Goal: Task Accomplishment & Management: Use online tool/utility

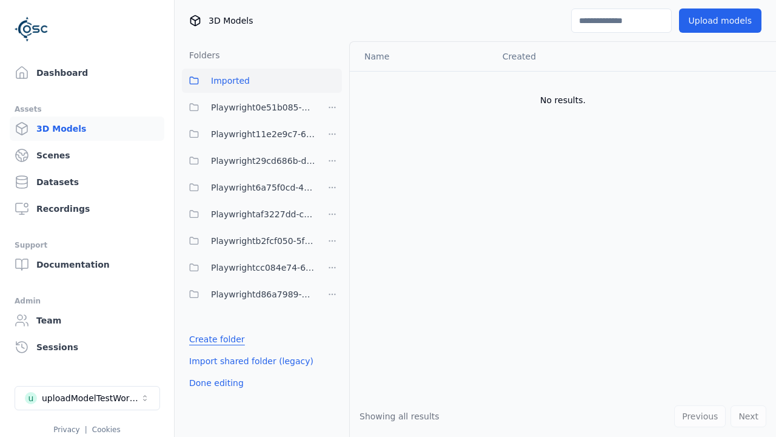
click at [214, 339] on link "Create folder" at bounding box center [217, 339] width 56 height 12
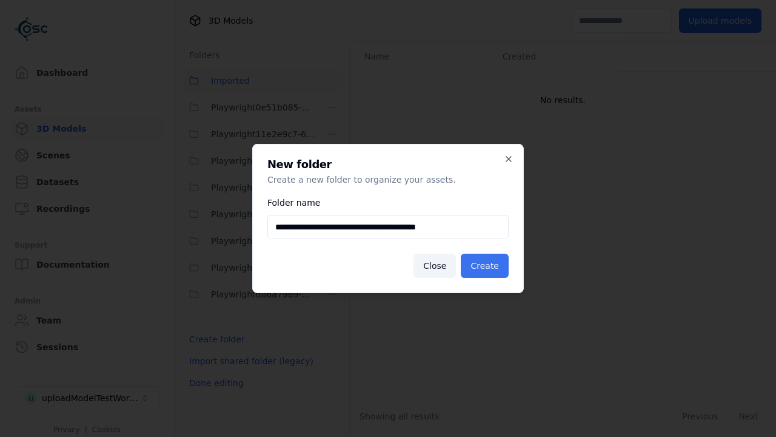
type input "**********"
click at [486, 266] on button "Create" at bounding box center [485, 266] width 48 height 24
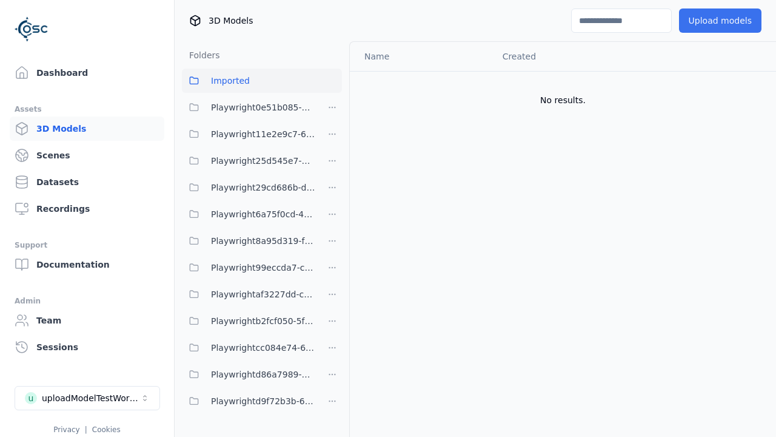
click at [249, 161] on span "Playwright25d545e7-ff08-4d3b-b8cd-ba97913ee80b" at bounding box center [263, 160] width 104 height 15
click at [722, 21] on button "Upload models" at bounding box center [720, 20] width 82 height 24
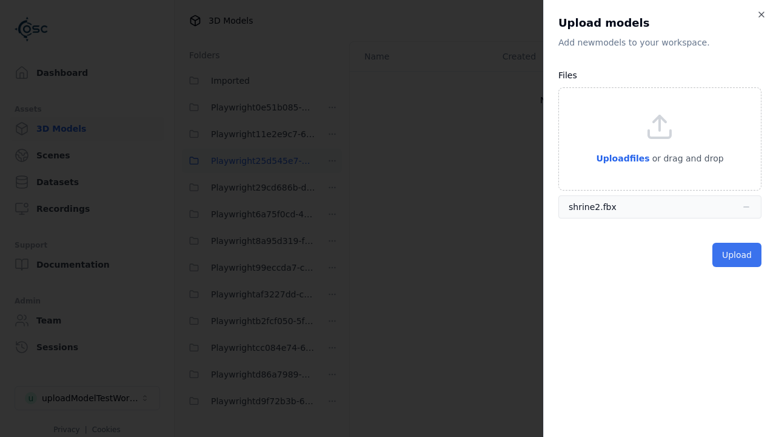
click at [759, 255] on button "Upload" at bounding box center [737, 255] width 49 height 24
